Goal: Transaction & Acquisition: Purchase product/service

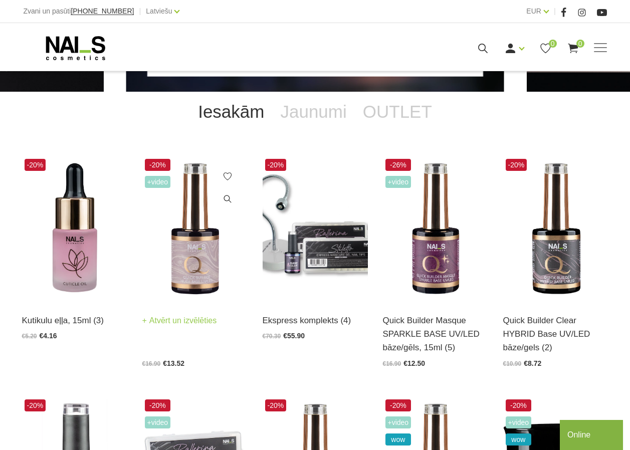
click at [184, 252] on img at bounding box center [194, 228] width 105 height 145
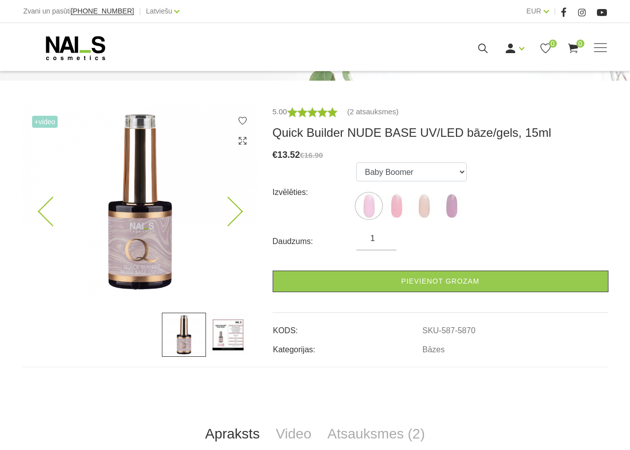
scroll to position [50, 0]
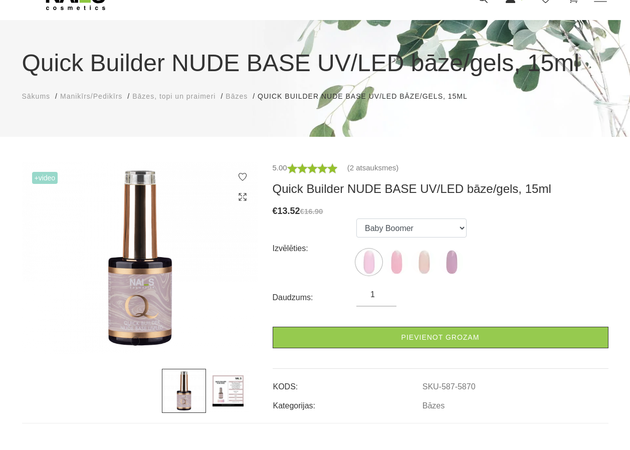
click at [37, 96] on span "Sākums" at bounding box center [36, 96] width 29 height 8
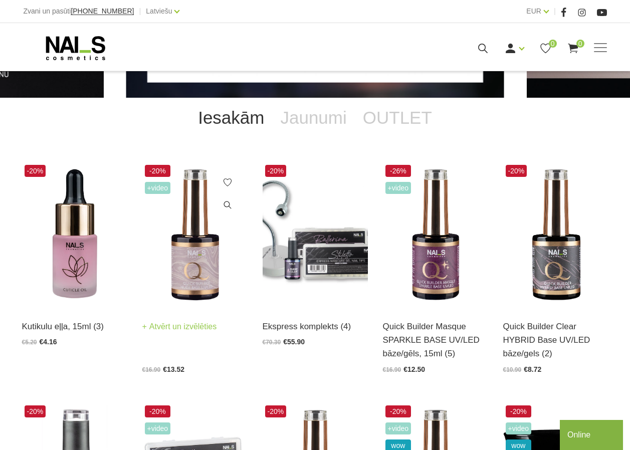
scroll to position [150, 0]
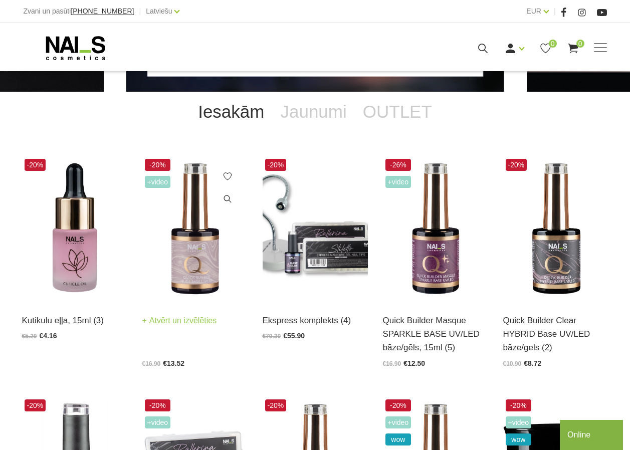
click at [188, 247] on img at bounding box center [194, 228] width 105 height 145
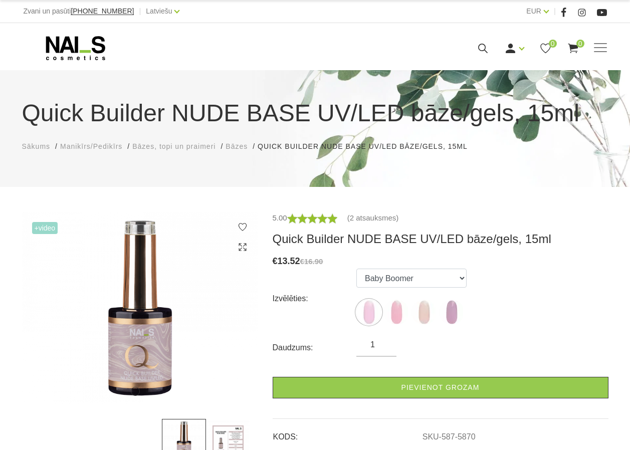
click at [91, 146] on span "Manikīrs/Pedikīrs" at bounding box center [91, 146] width 62 height 8
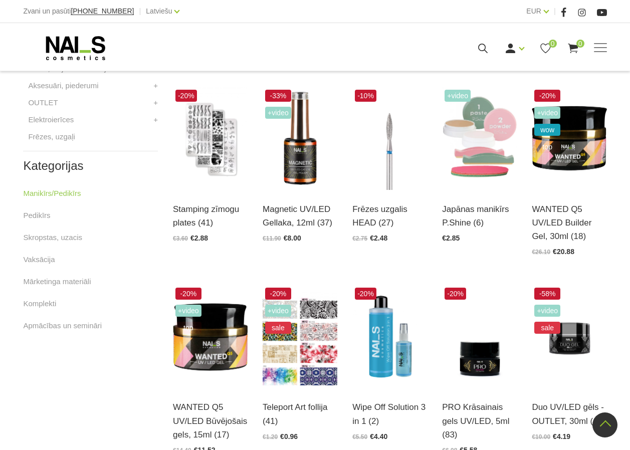
scroll to position [451, 0]
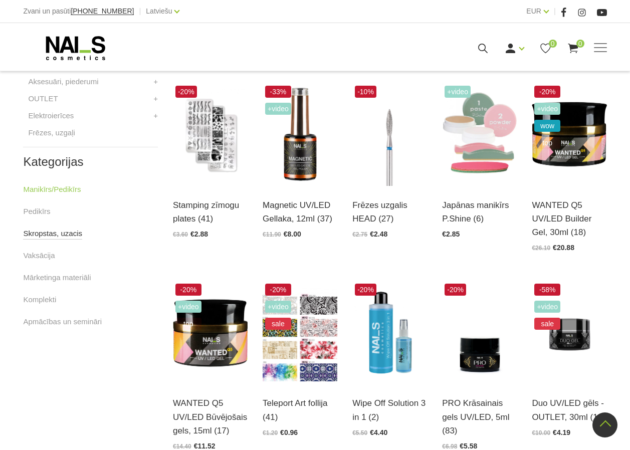
click at [54, 236] on link "Skropstas, uzacis" at bounding box center [52, 233] width 59 height 12
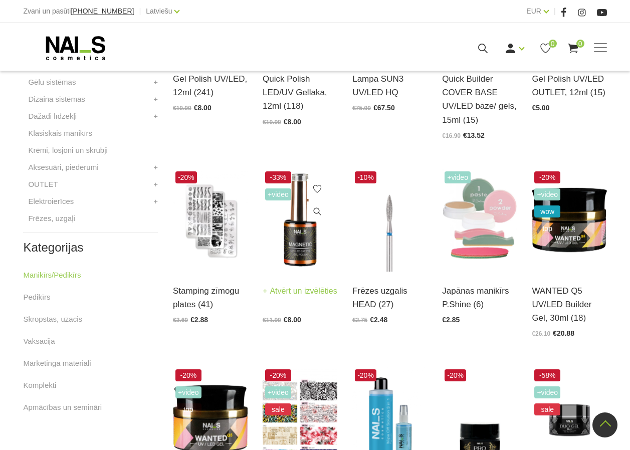
scroll to position [351, 0]
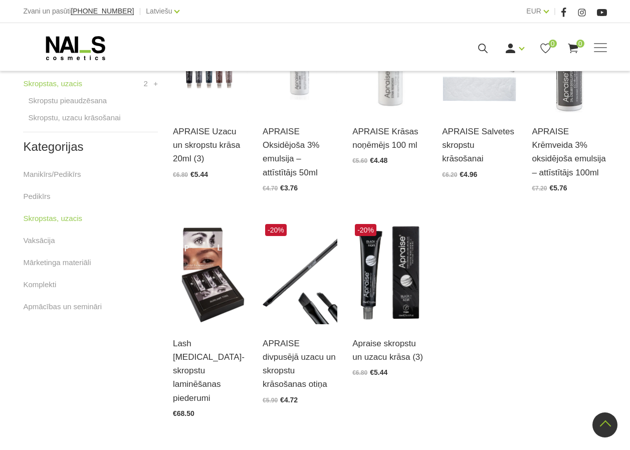
scroll to position [351, 0]
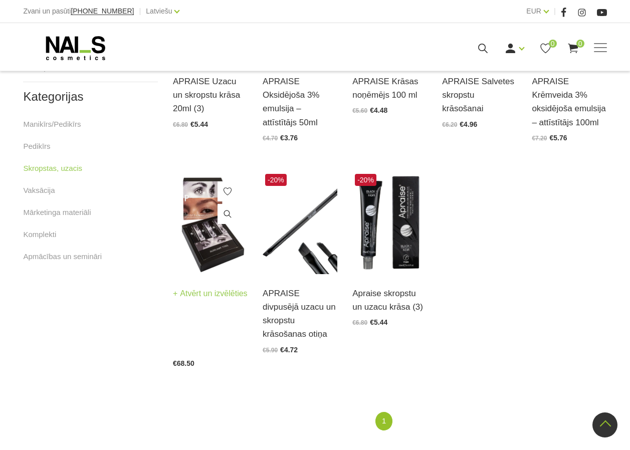
click at [217, 250] on img at bounding box center [210, 222] width 75 height 103
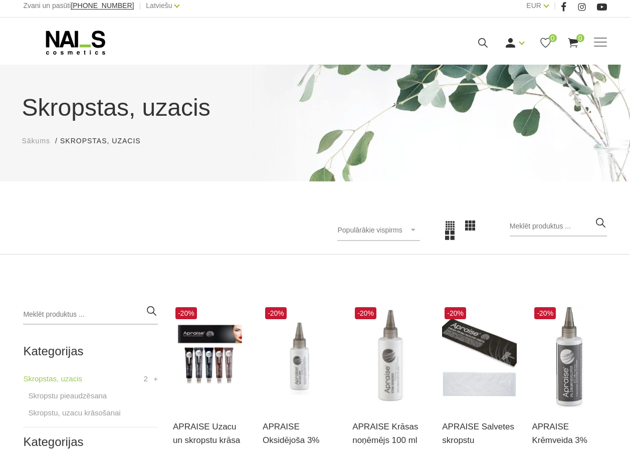
scroll to position [0, 0]
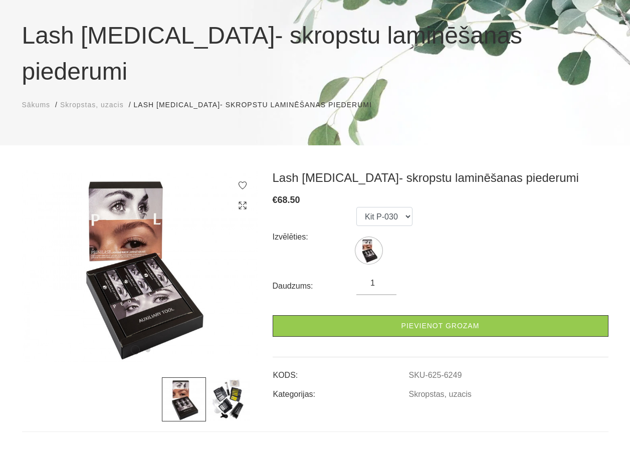
scroll to position [100, 0]
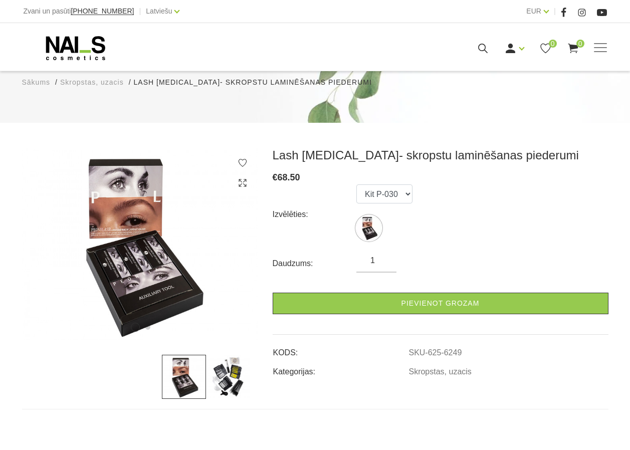
click at [233, 355] on img at bounding box center [228, 377] width 44 height 44
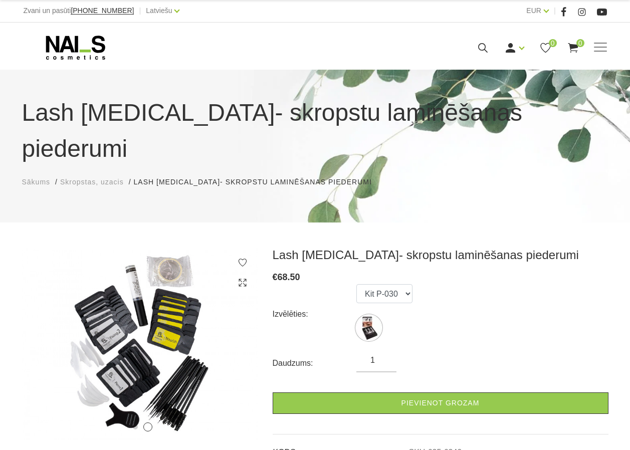
scroll to position [0, 0]
